Goal: Transaction & Acquisition: Purchase product/service

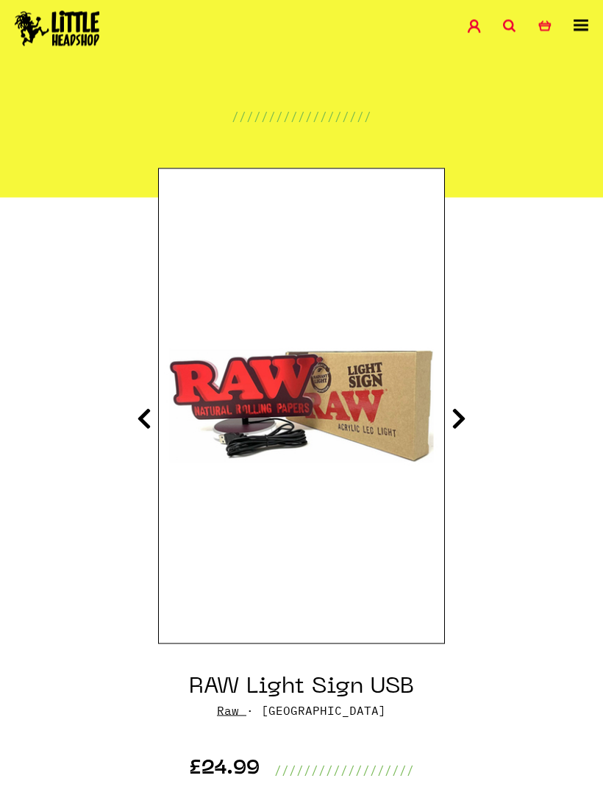
scroll to position [62, 0]
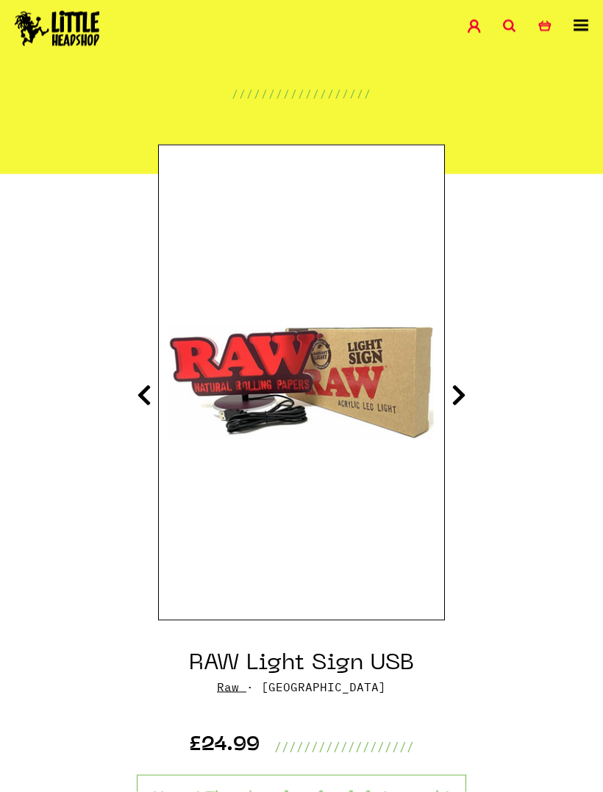
click at [441, 393] on img at bounding box center [301, 382] width 285 height 357
click at [463, 397] on icon at bounding box center [458, 395] width 15 height 24
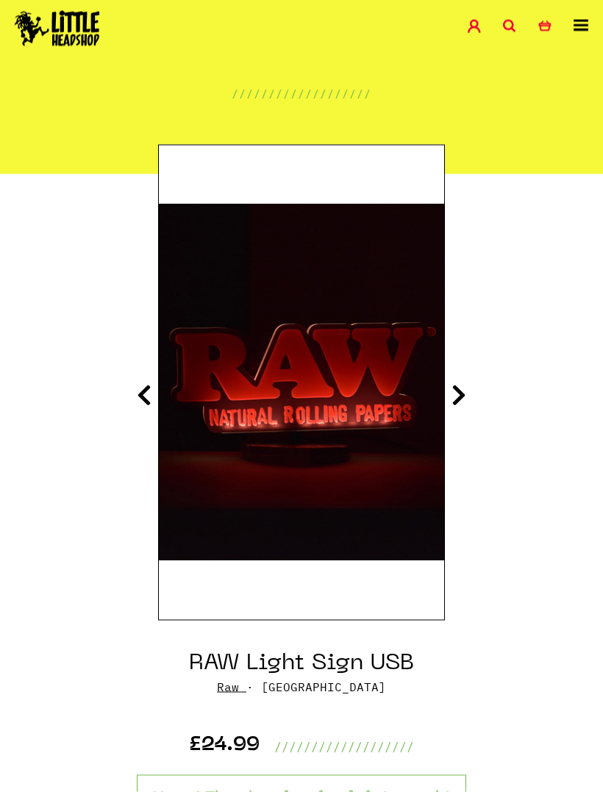
click at [455, 401] on icon at bounding box center [458, 395] width 15 height 24
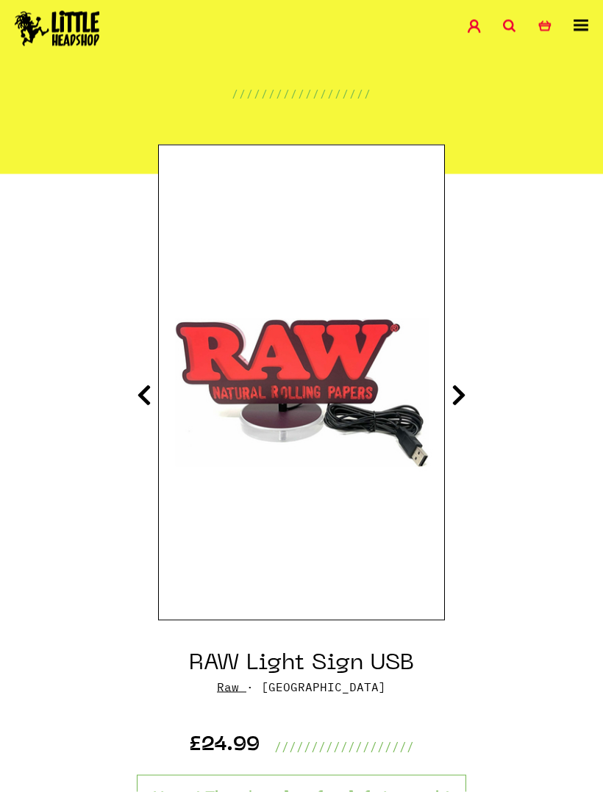
click at [459, 398] on icon at bounding box center [458, 395] width 15 height 24
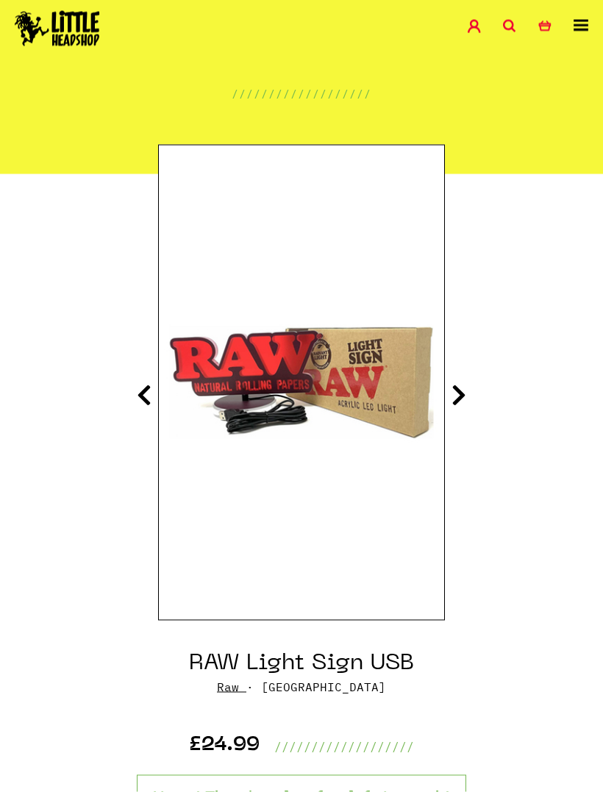
click at [455, 404] on icon at bounding box center [458, 395] width 15 height 24
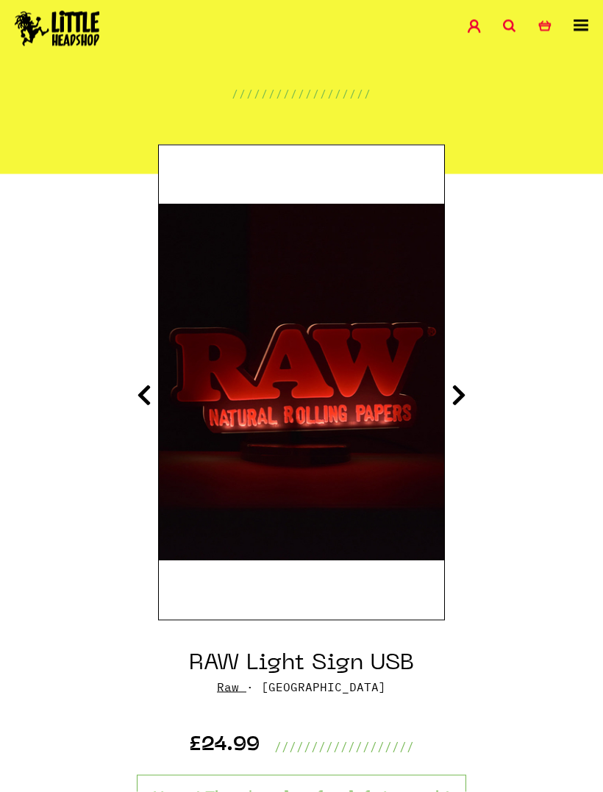
click at [458, 397] on icon at bounding box center [458, 395] width 15 height 24
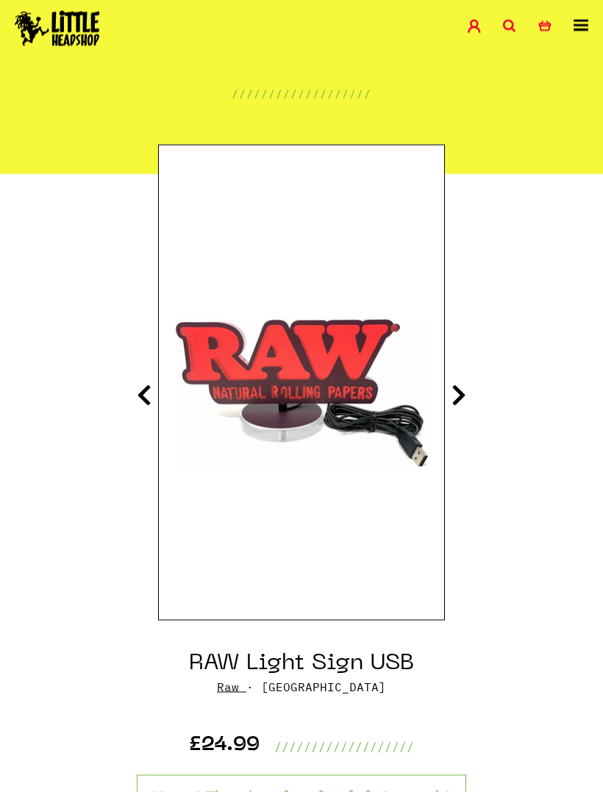
click at [454, 408] on section "RAW Light Sign USB Raw · [GEOGRAPHIC_DATA] £24.99 ///////////////////" at bounding box center [301, 727] width 603 height 1106
click at [456, 405] on icon at bounding box center [458, 395] width 15 height 24
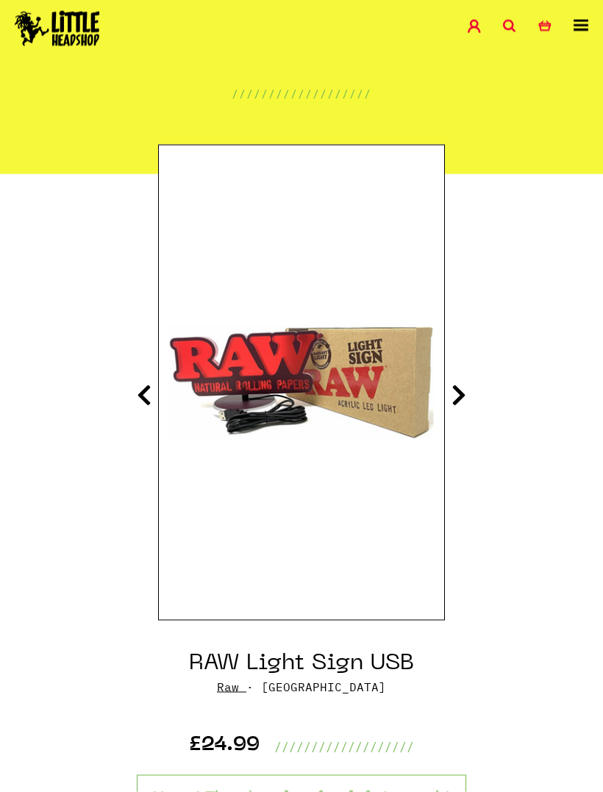
scroll to position [63, 0]
click at [459, 395] on icon at bounding box center [458, 394] width 15 height 24
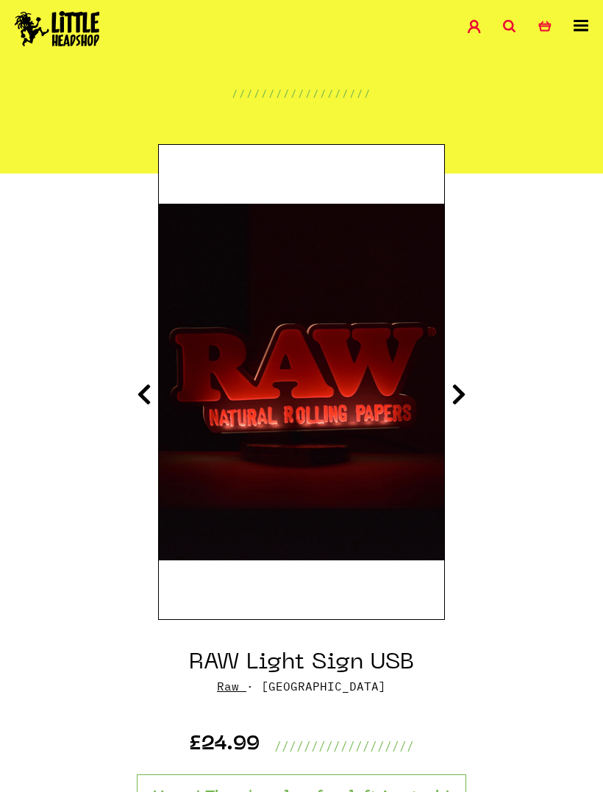
click at [456, 395] on icon at bounding box center [458, 394] width 15 height 24
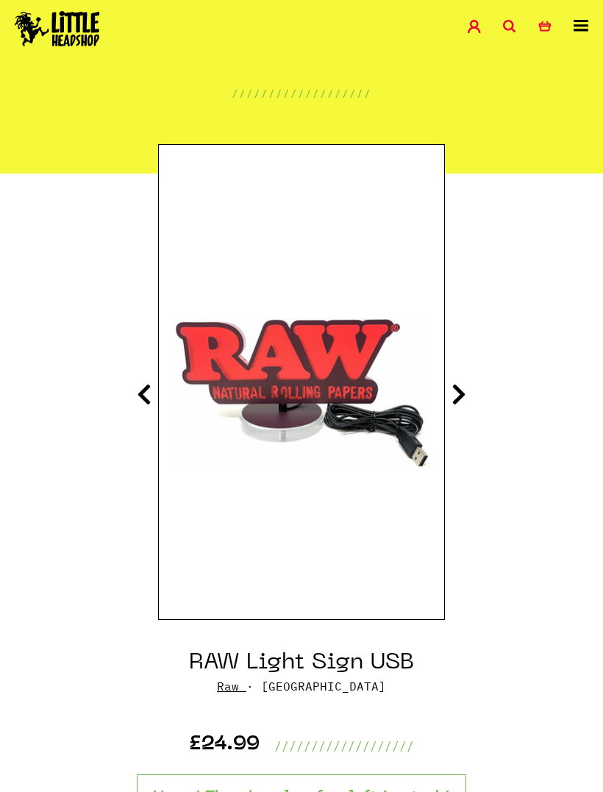
click at [457, 398] on icon at bounding box center [458, 394] width 15 height 24
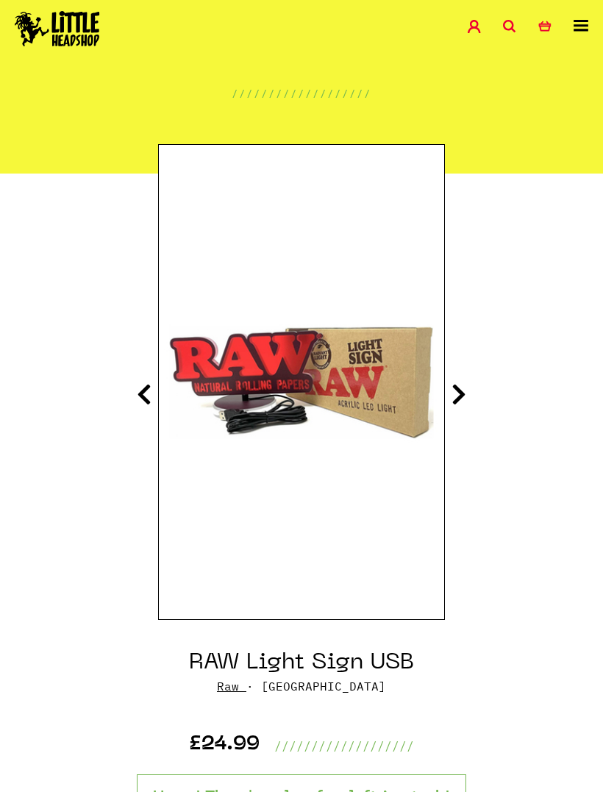
click at [453, 397] on icon at bounding box center [458, 394] width 15 height 24
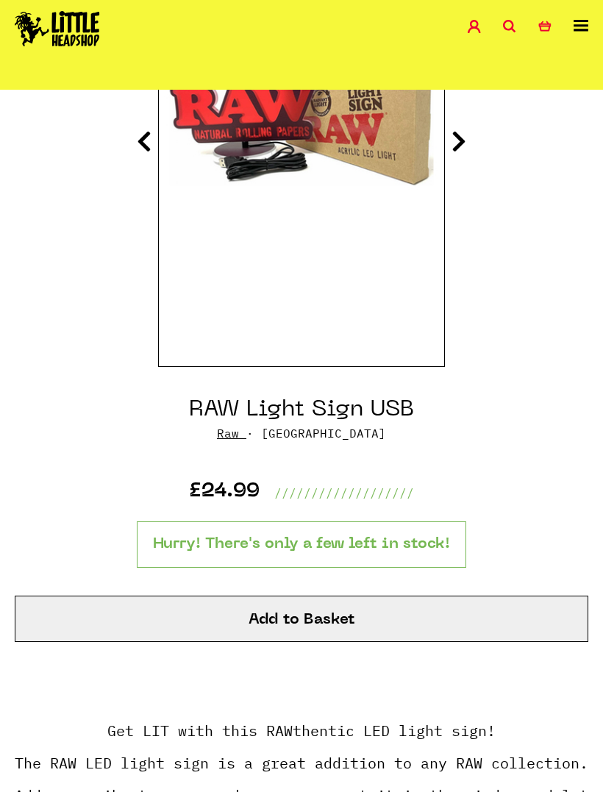
scroll to position [316, 0]
